Goal: Task Accomplishment & Management: Manage account settings

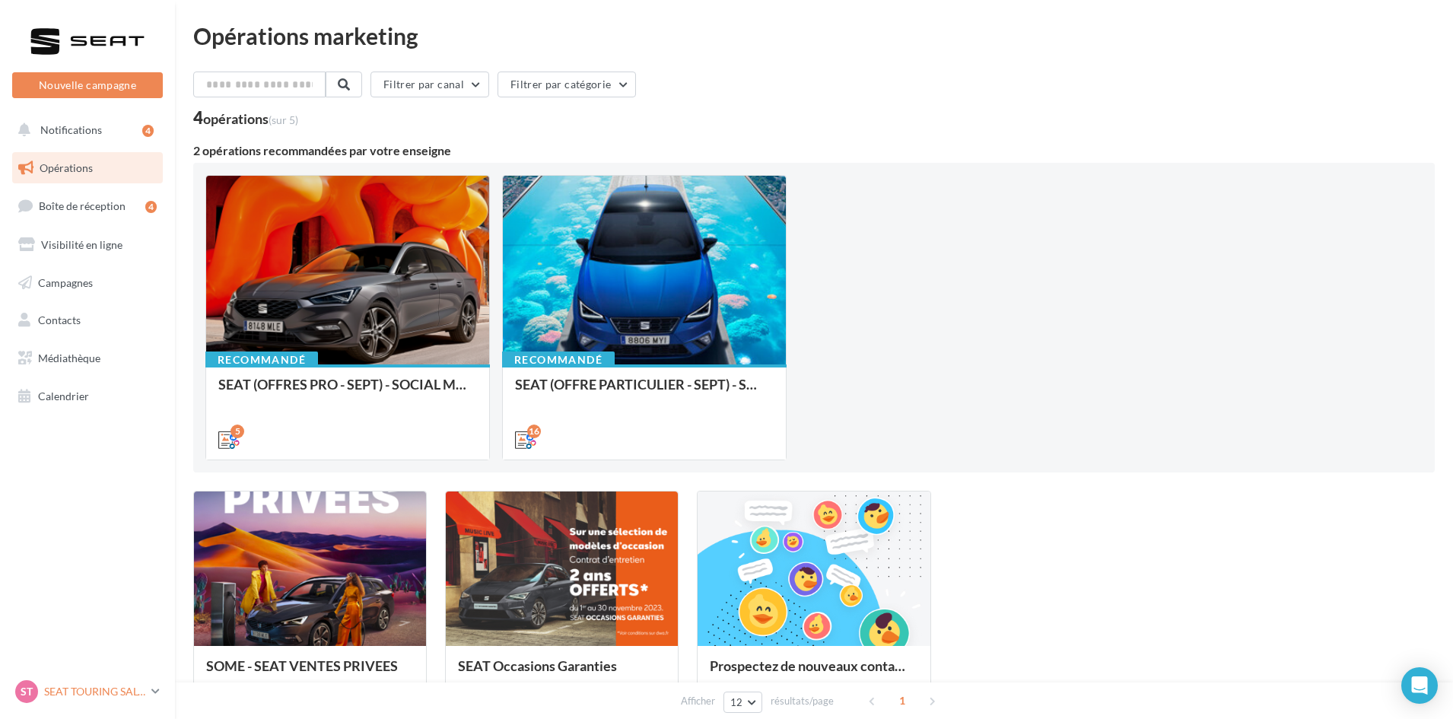
click at [83, 702] on div "ST SEAT TOURING SALON SEAT-[GEOGRAPHIC_DATA]" at bounding box center [80, 691] width 130 height 23
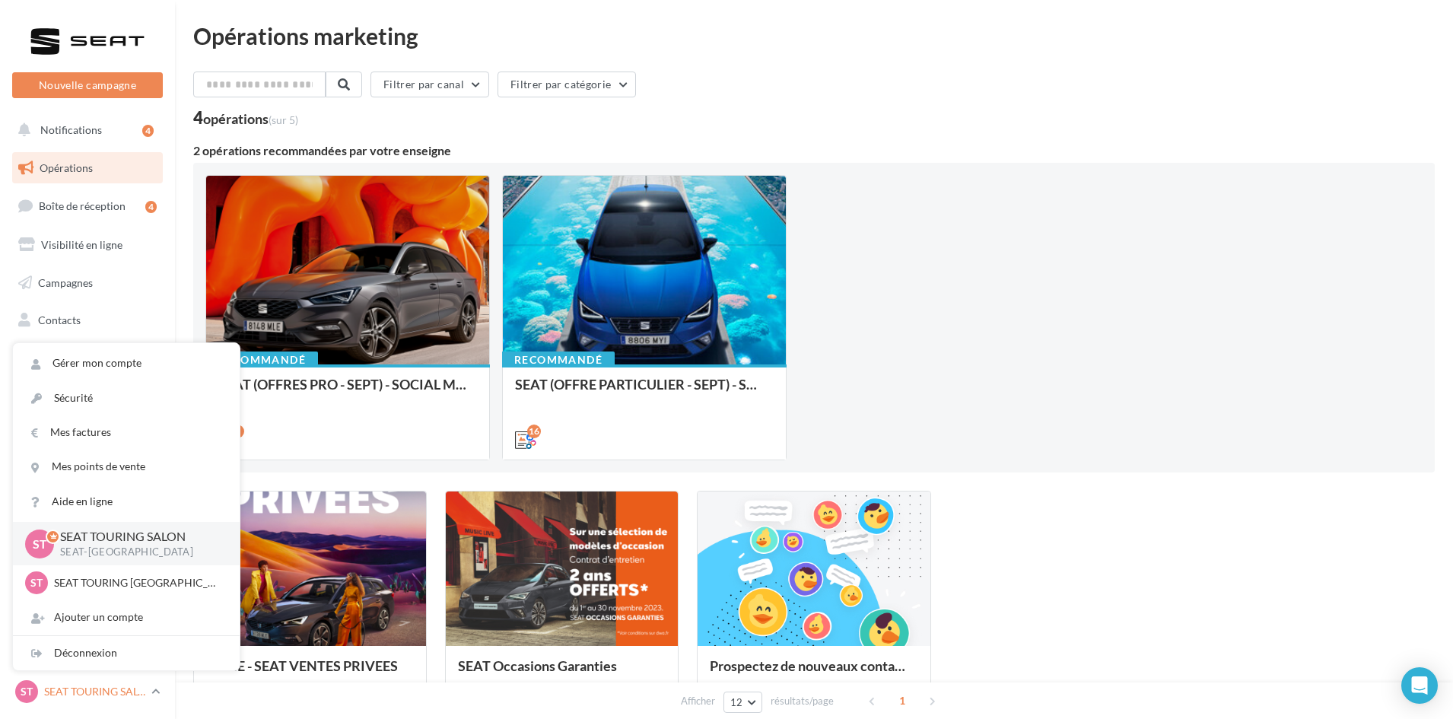
click at [84, 661] on div "Déconnexion" at bounding box center [126, 653] width 227 height 34
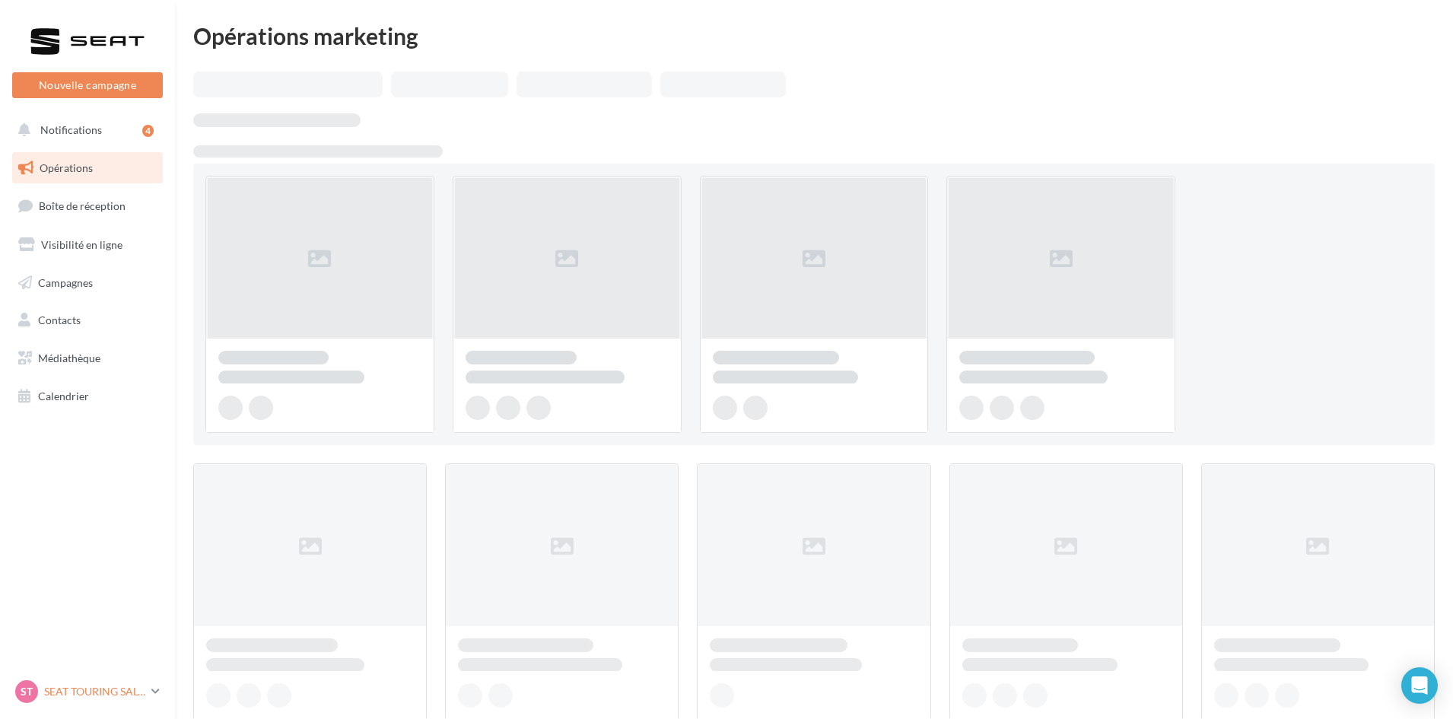
click at [88, 681] on div "ST SEAT TOURING SALON SEAT-[GEOGRAPHIC_DATA]" at bounding box center [80, 691] width 130 height 23
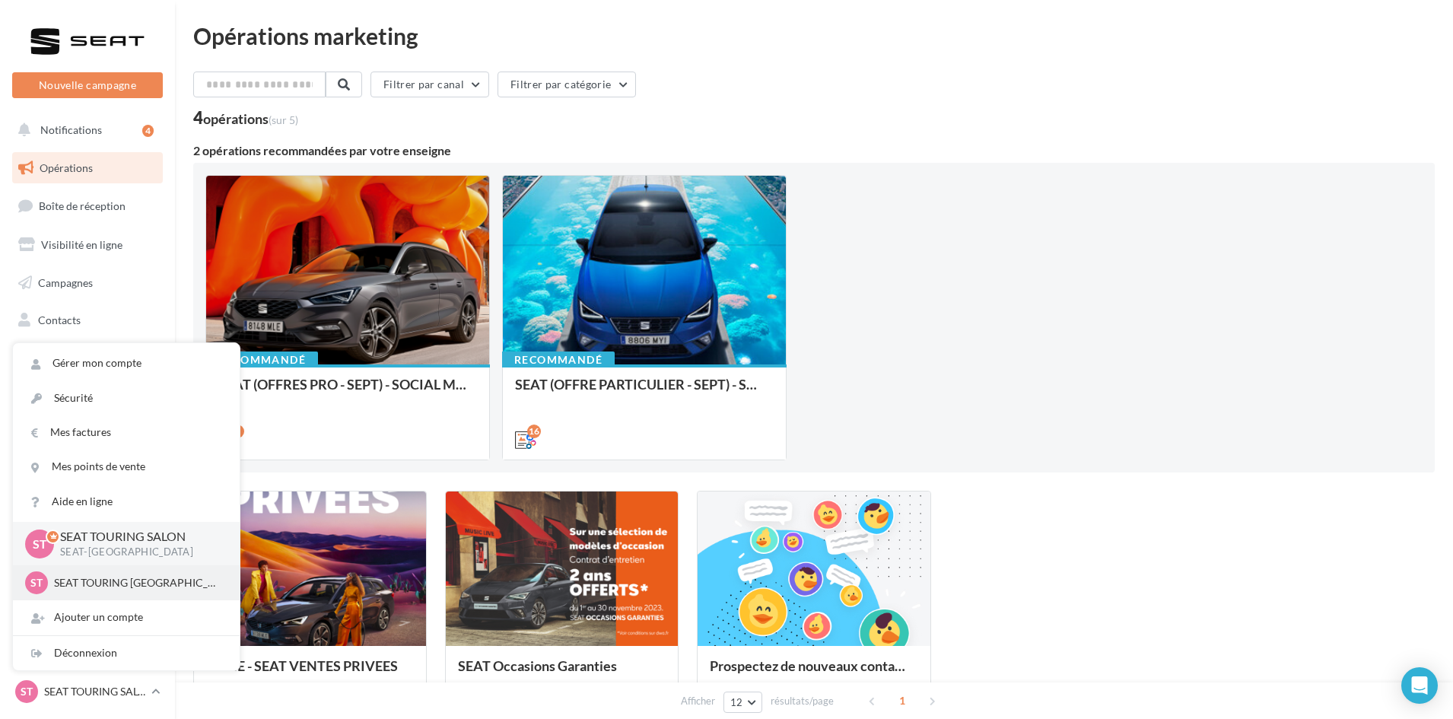
click at [94, 579] on p "SEAT TOURING [GEOGRAPHIC_DATA]" at bounding box center [137, 582] width 167 height 15
click at [97, 579] on p "SEAT TOURING [GEOGRAPHIC_DATA]" at bounding box center [137, 582] width 167 height 15
